Goal: Task Accomplishment & Management: Manage account settings

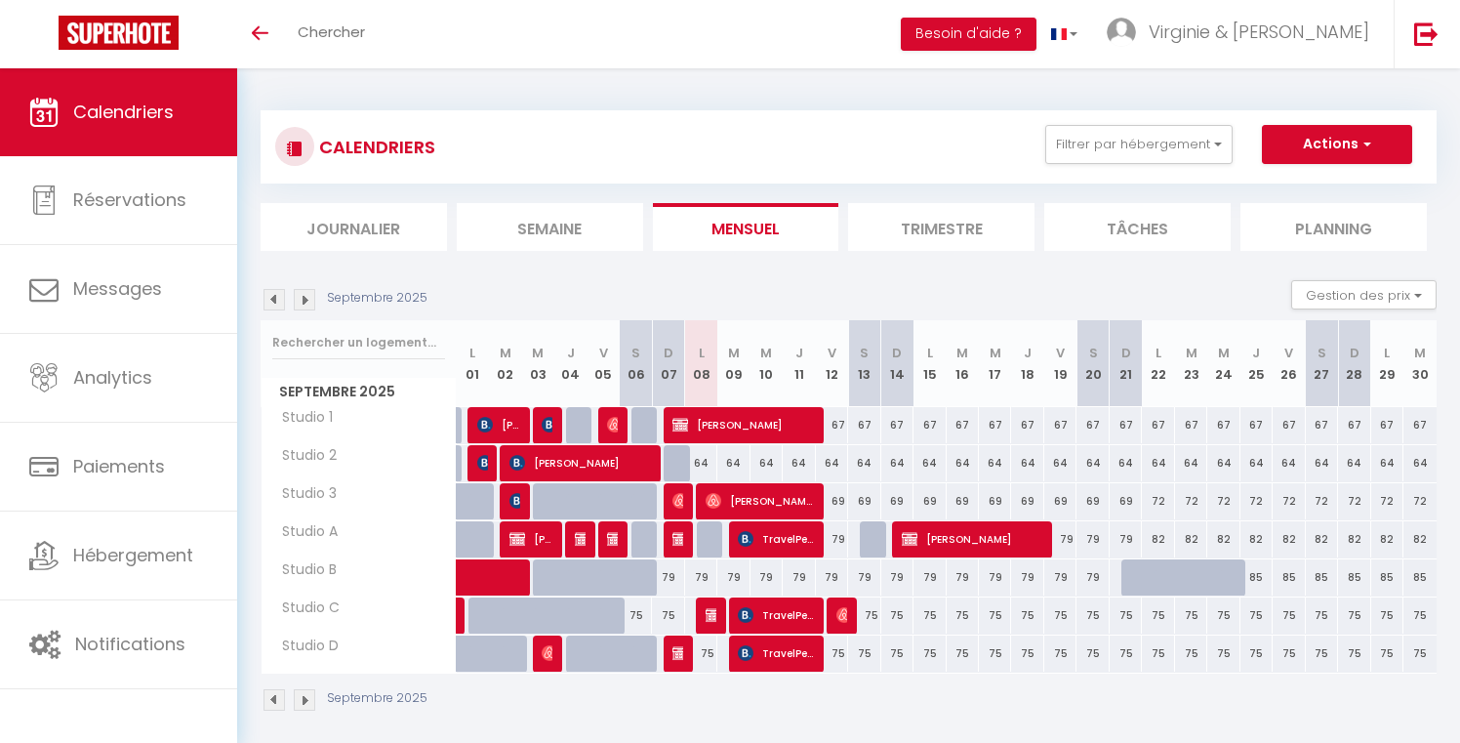
select select
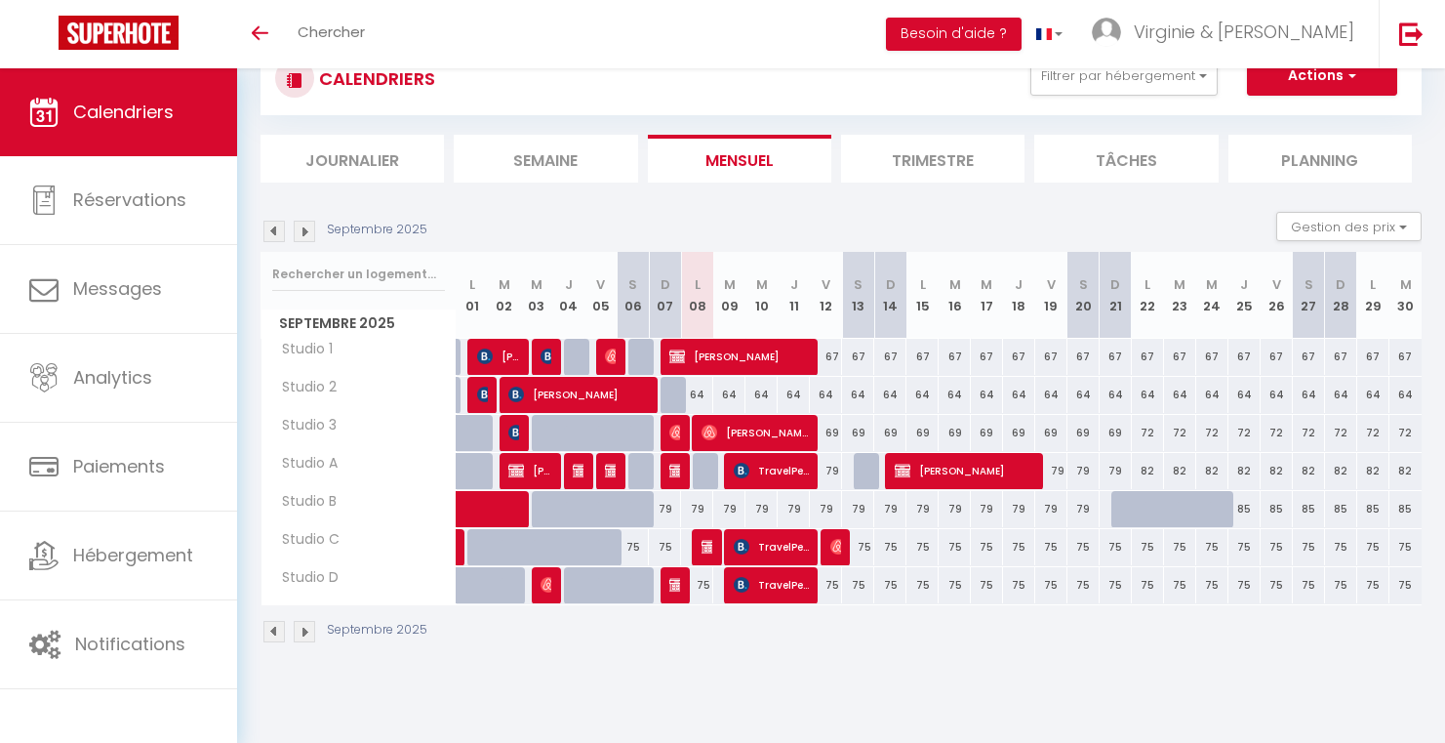
click at [721, 429] on span "[PERSON_NAME]" at bounding box center [755, 432] width 107 height 37
select select "OK"
select select "0"
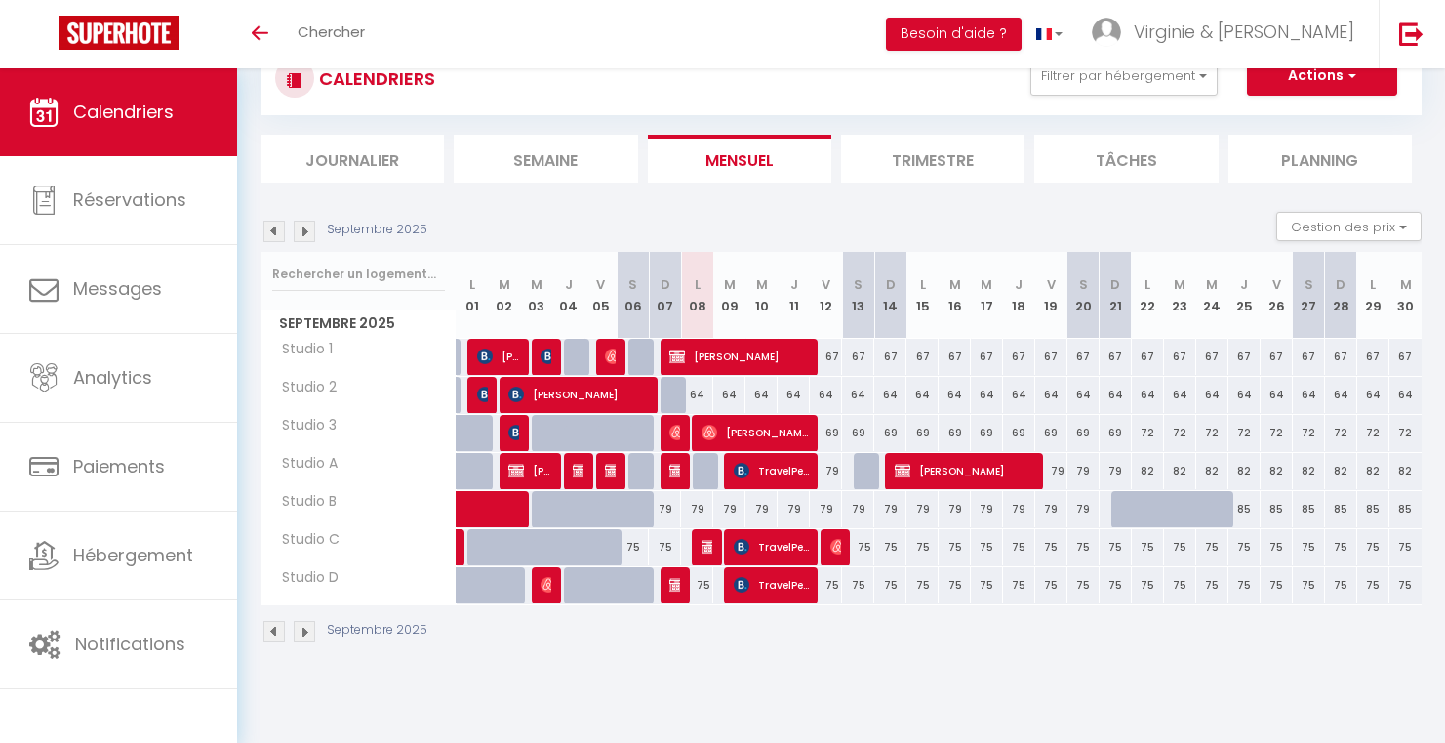
select select "1"
select select
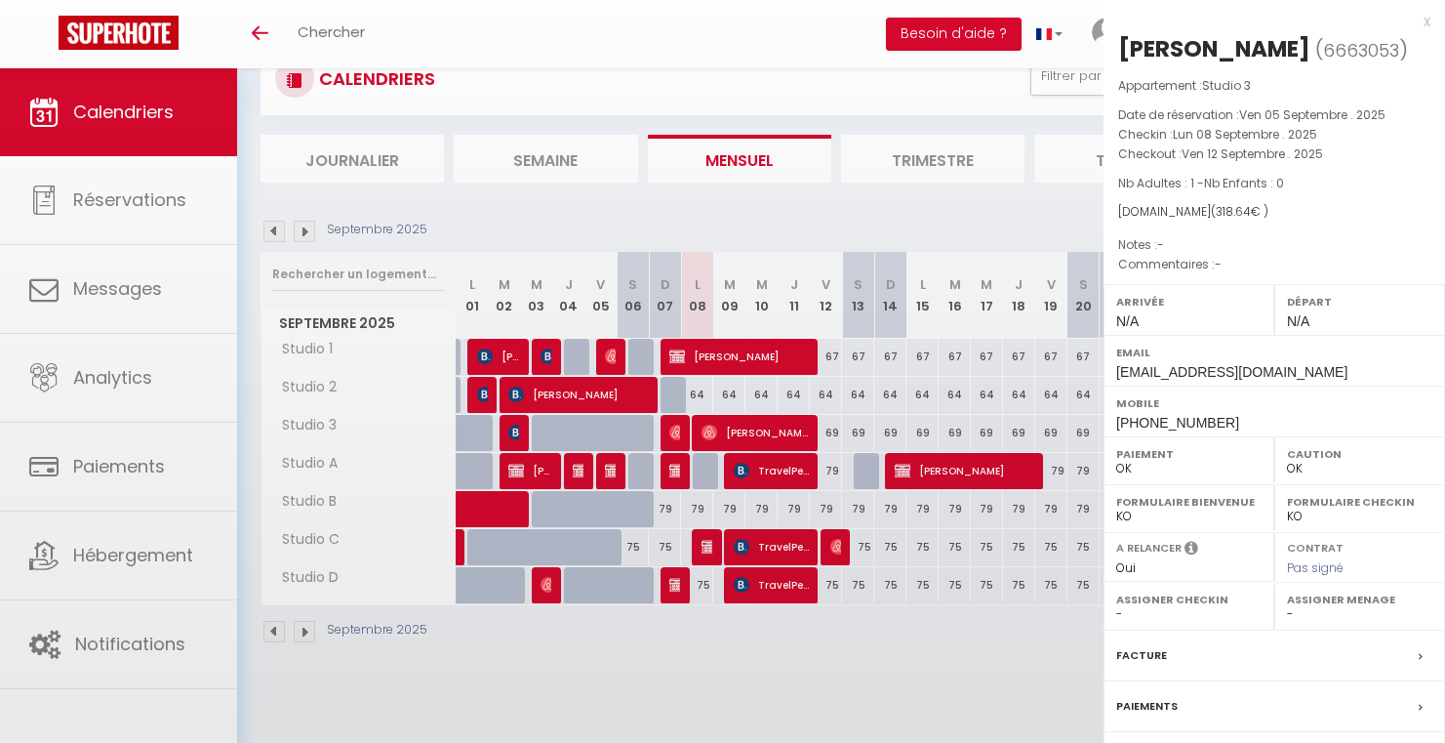
scroll to position [166, 0]
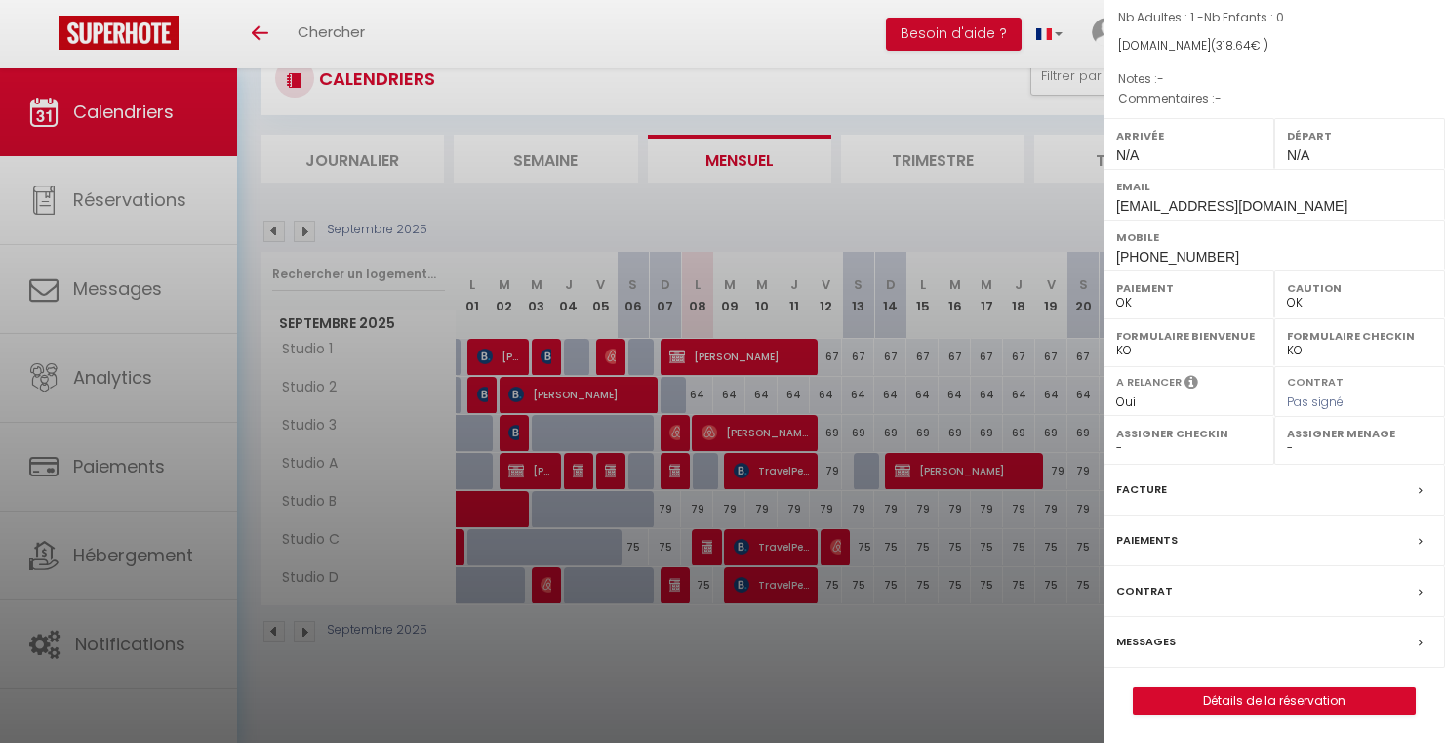
click at [758, 433] on div at bounding box center [722, 371] width 1445 height 743
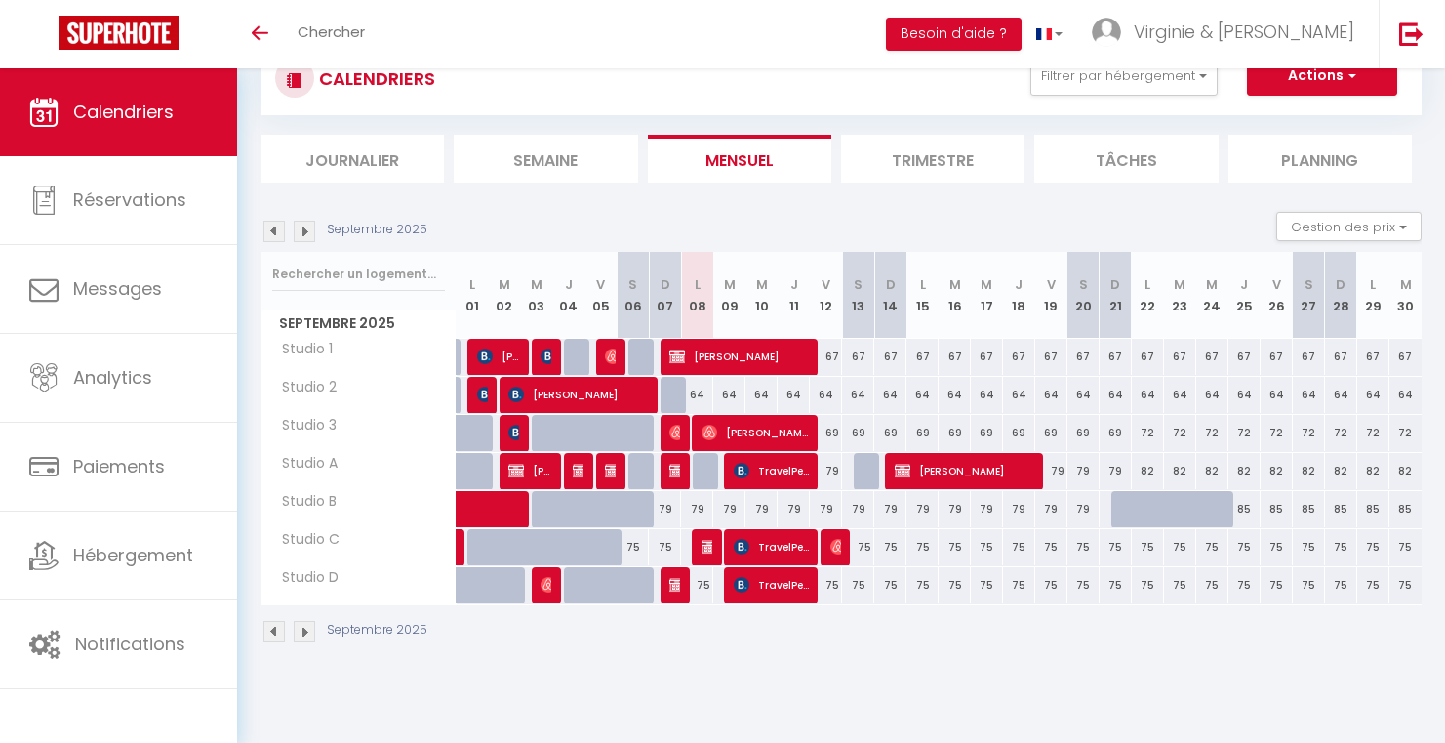
click at [758, 433] on span "[PERSON_NAME]" at bounding box center [755, 432] width 107 height 37
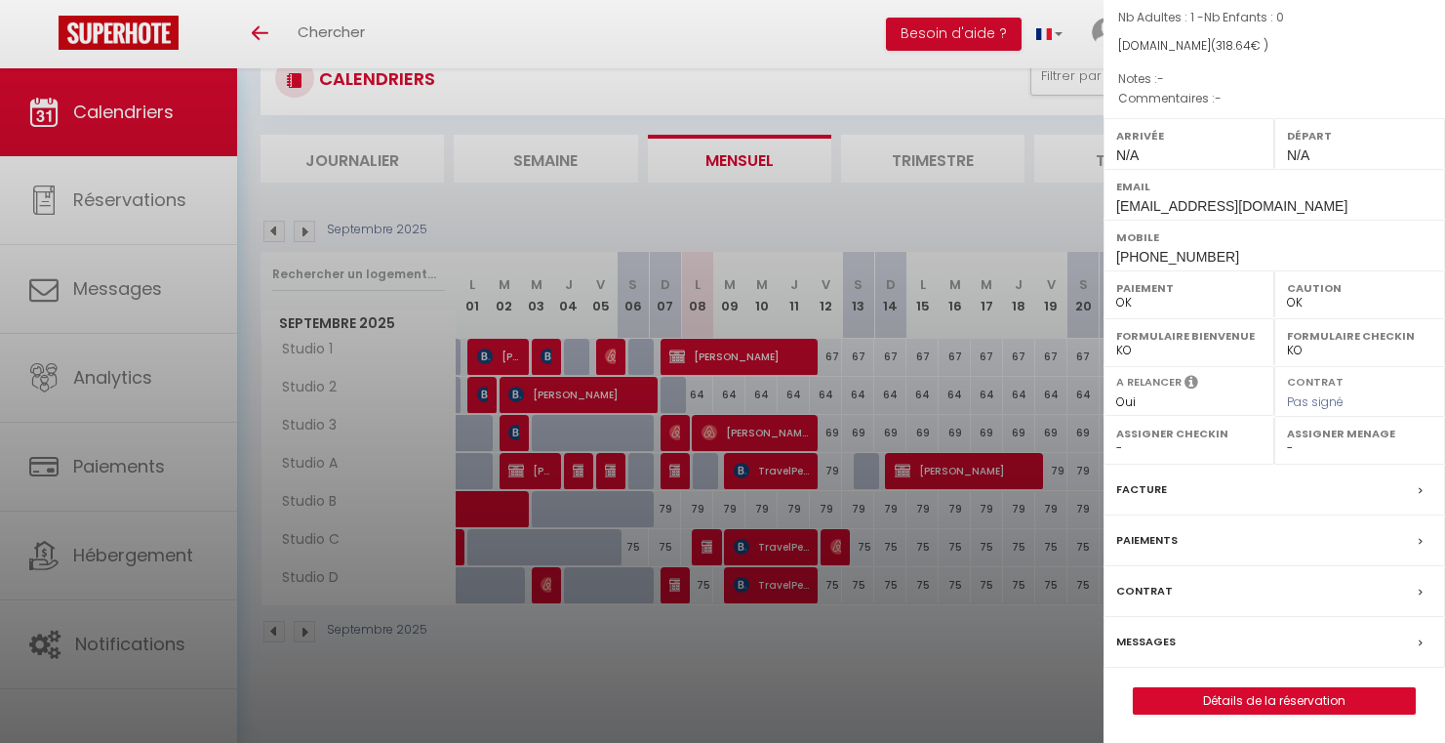
click at [758, 433] on div at bounding box center [722, 371] width 1445 height 743
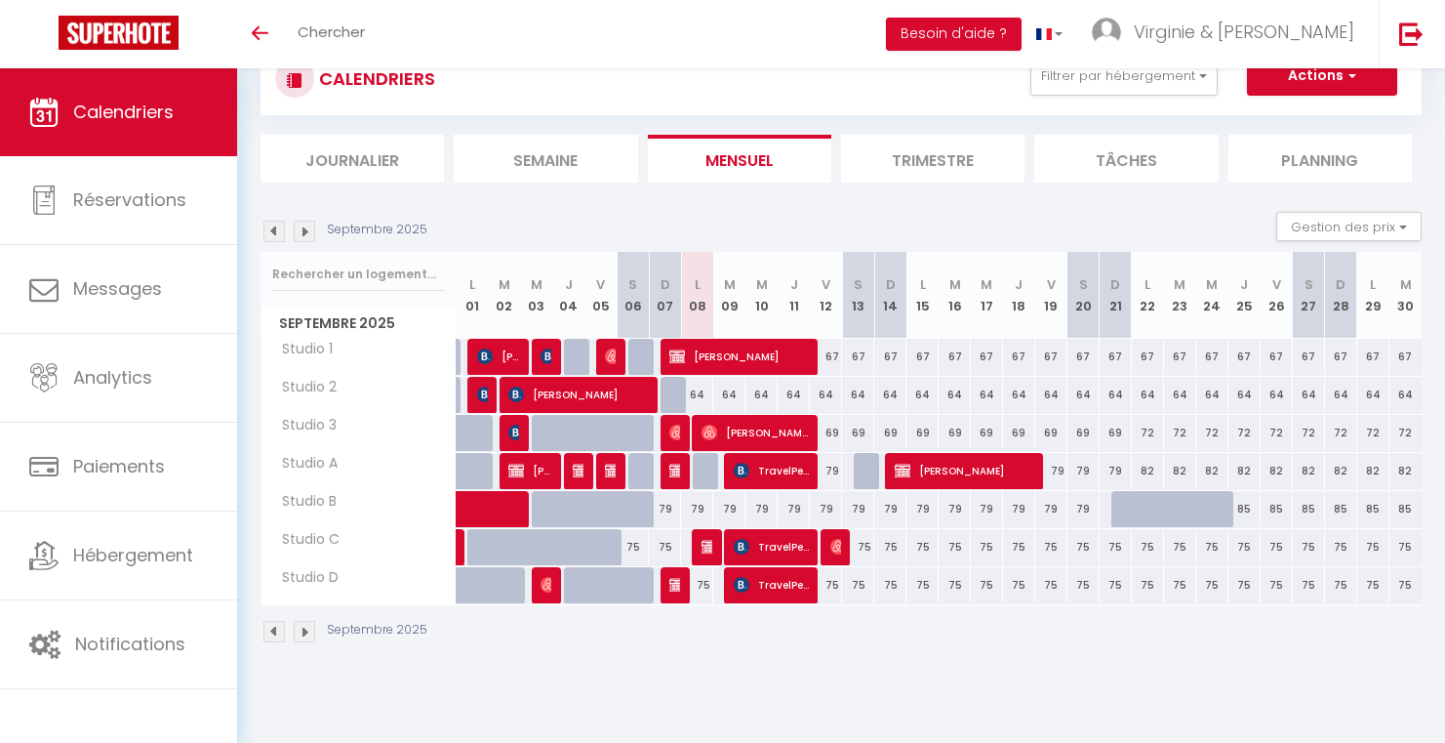
click at [758, 433] on span "[PERSON_NAME]" at bounding box center [755, 432] width 107 height 37
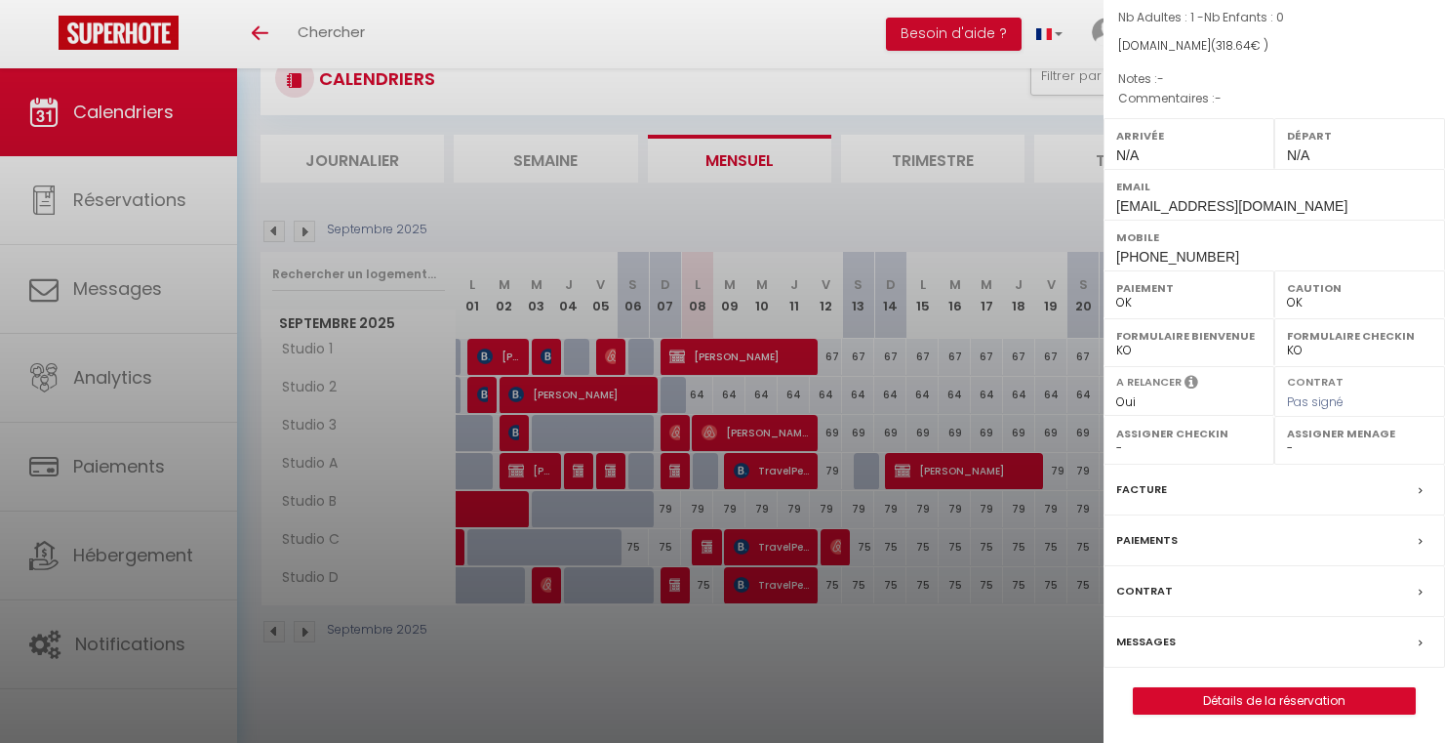
scroll to position [0, 0]
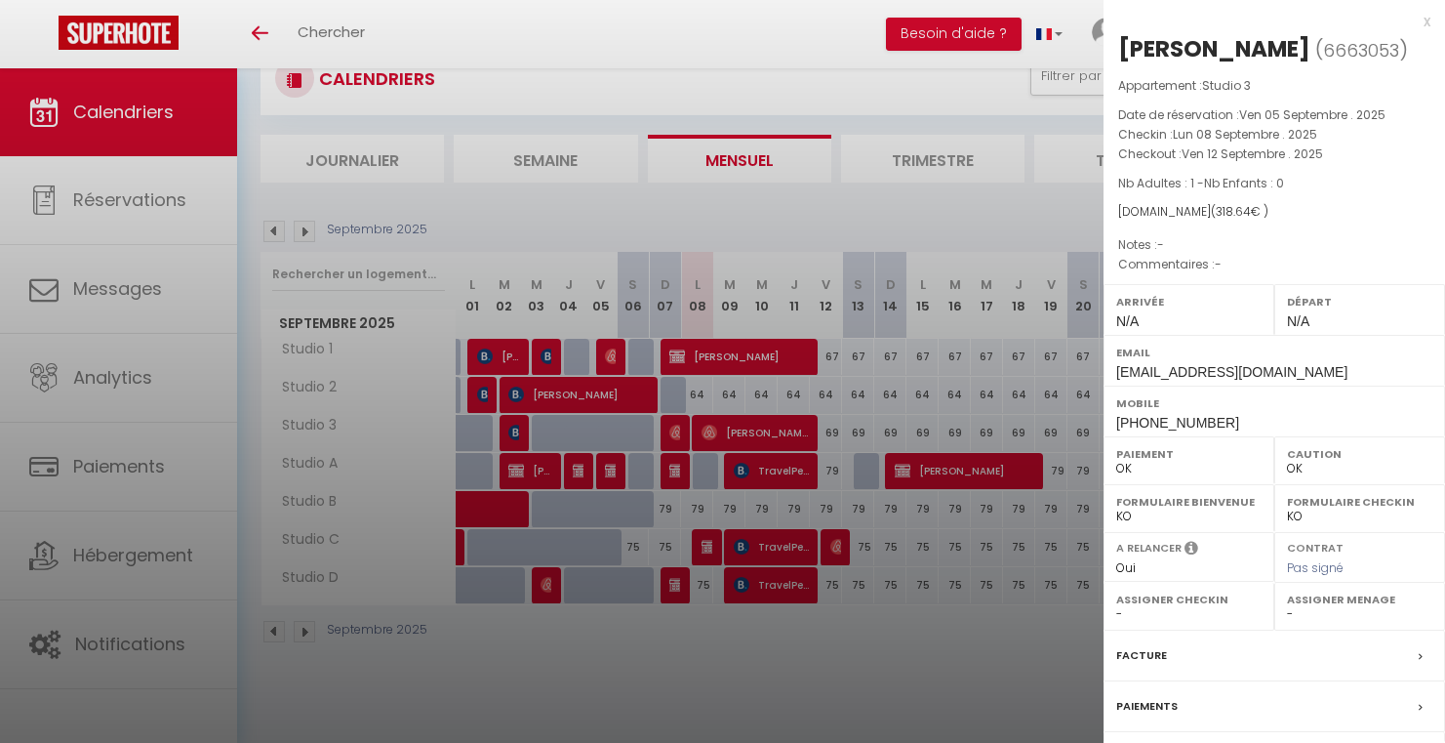
click at [1411, 28] on div "x" at bounding box center [1267, 21] width 327 height 23
